Goal: Find specific fact: Find specific fact

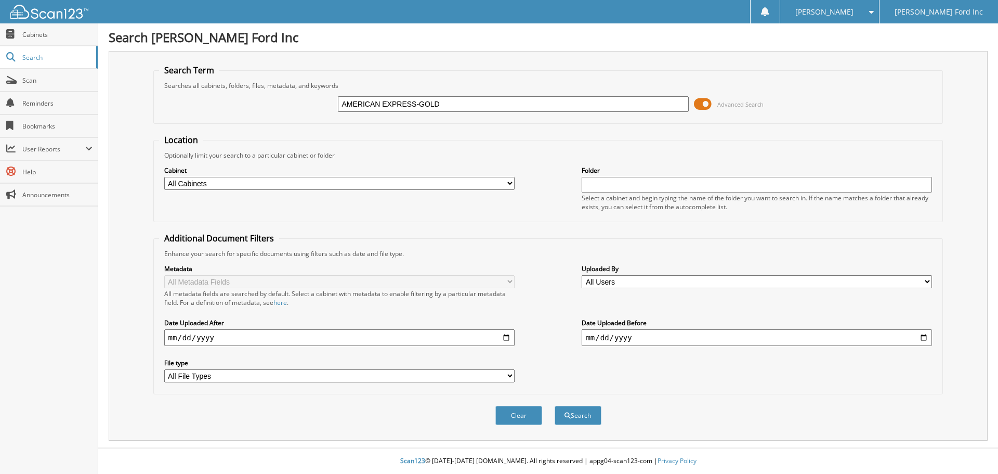
type input "AMERICAN EXPRESS-GOLD"
click at [555, 406] on button "Search" at bounding box center [578, 415] width 47 height 19
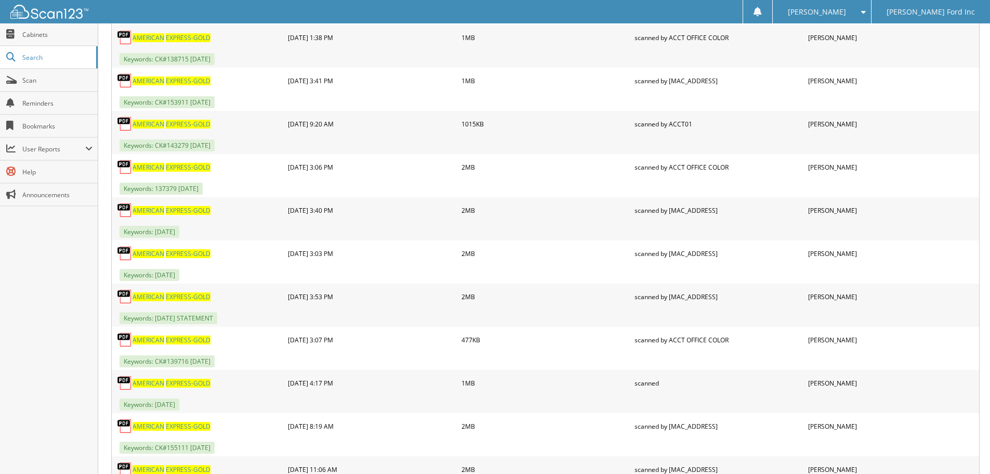
scroll to position [624, 0]
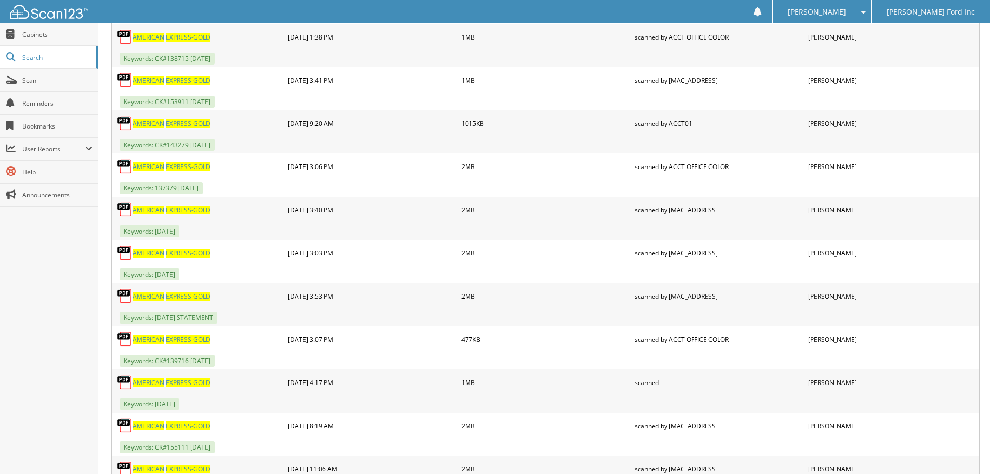
click at [160, 253] on span "AMERICAN" at bounding box center [149, 253] width 32 height 9
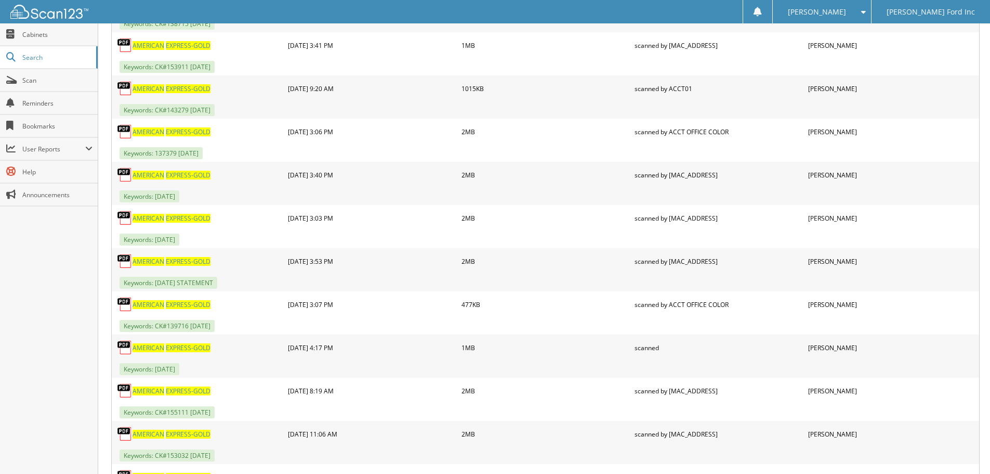
scroll to position [728, 0]
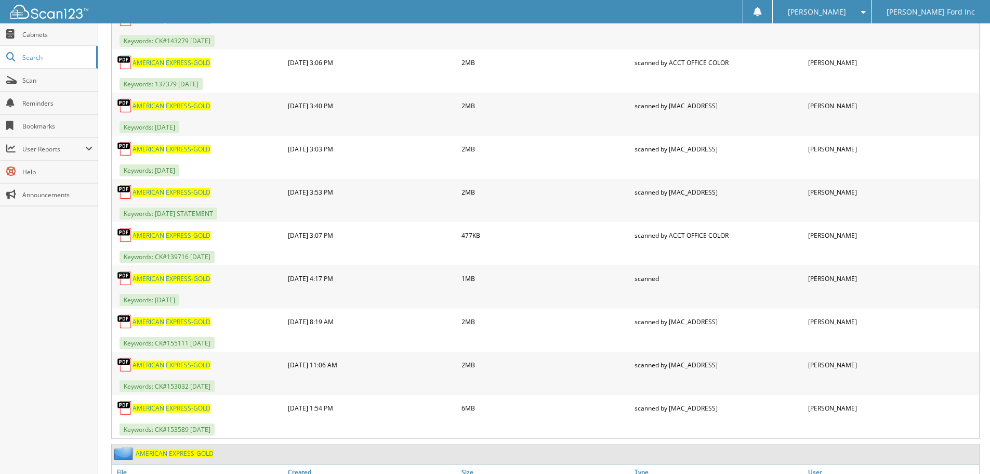
click at [187, 278] on span "EXPRESS-GOLD" at bounding box center [188, 278] width 45 height 9
click at [36, 79] on span "Scan" at bounding box center [57, 80] width 70 height 9
